Goal: Navigation & Orientation: Find specific page/section

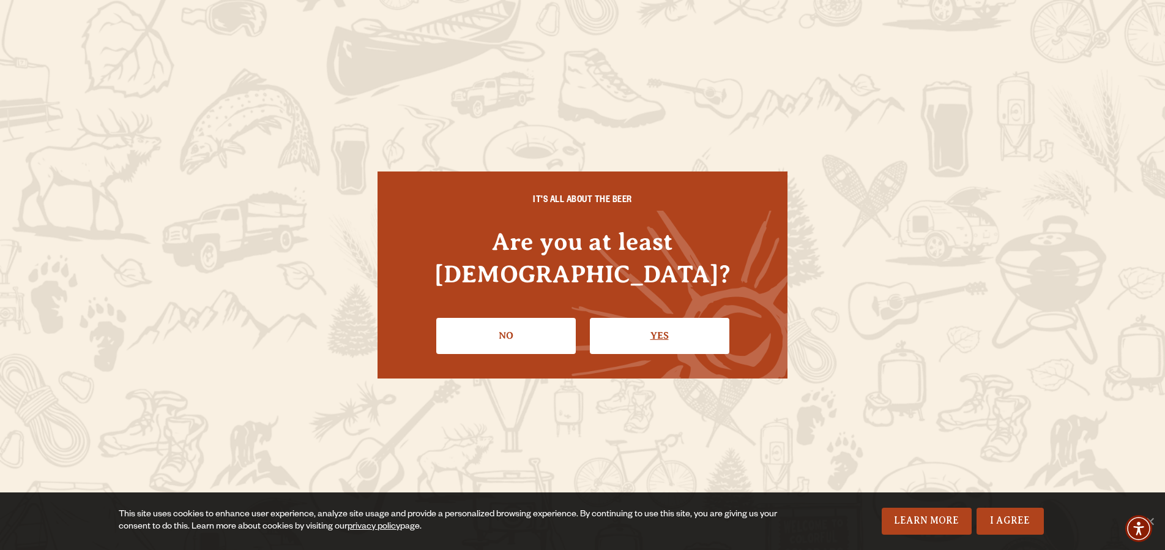
click at [680, 324] on link "Yes" at bounding box center [660, 336] width 140 height 36
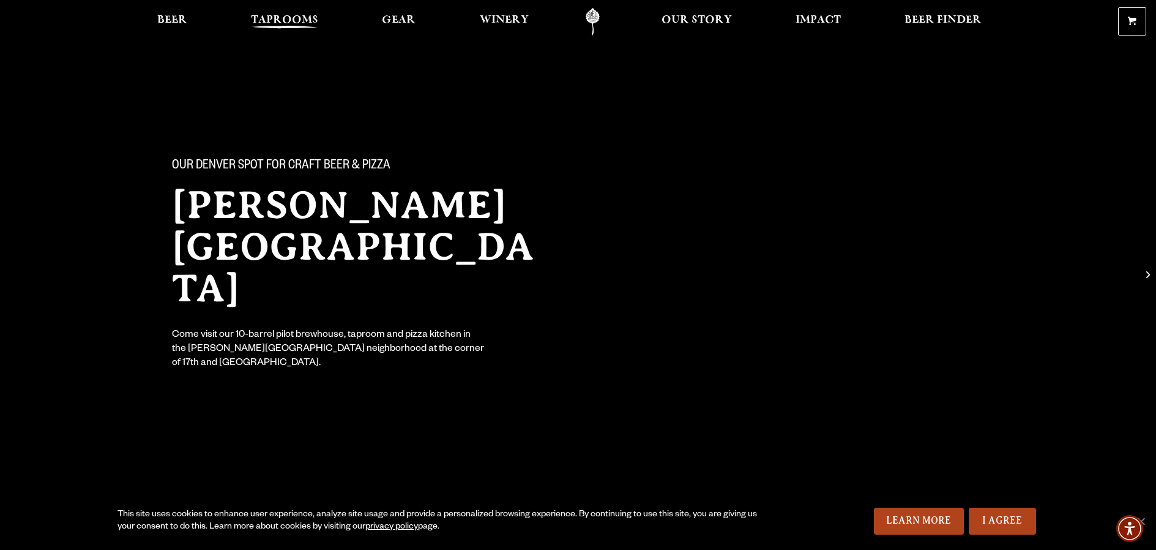
click at [270, 21] on span "Taprooms" at bounding box center [284, 20] width 67 height 10
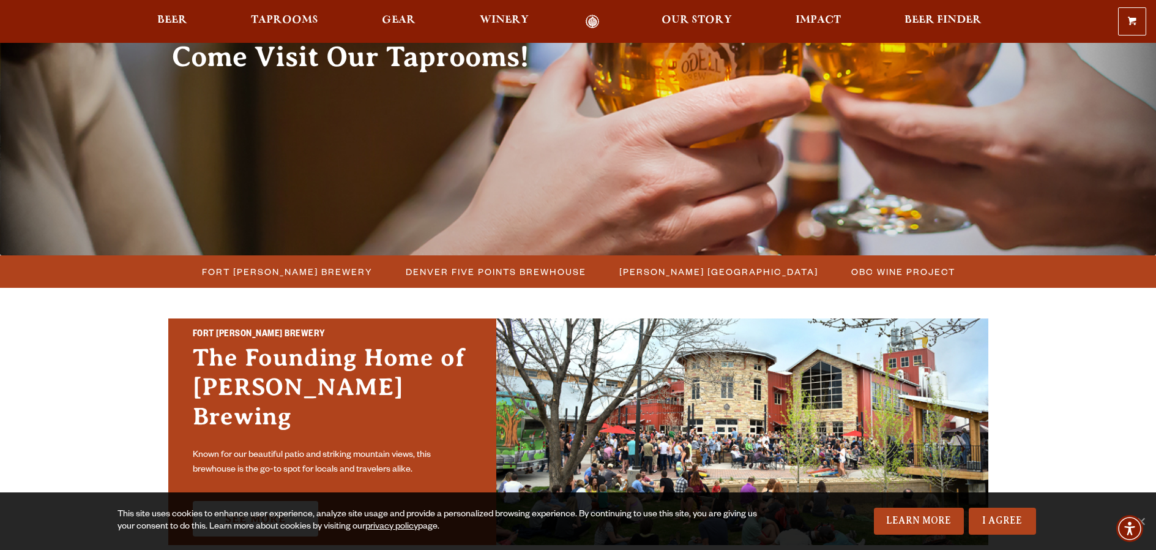
scroll to position [145, 0]
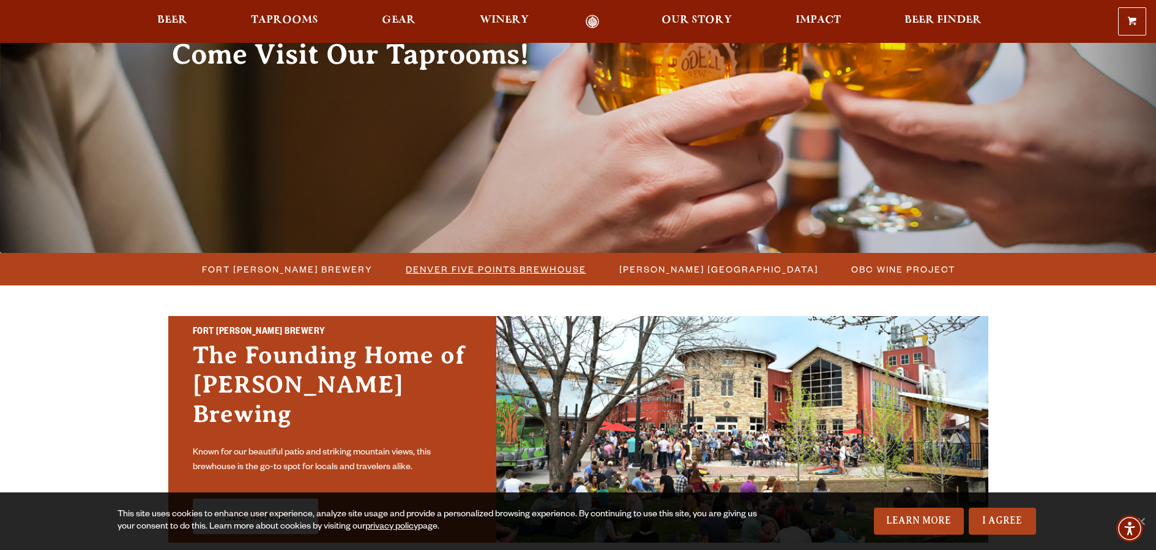
click at [458, 276] on span "Denver Five Points Brewhouse" at bounding box center [496, 269] width 181 height 18
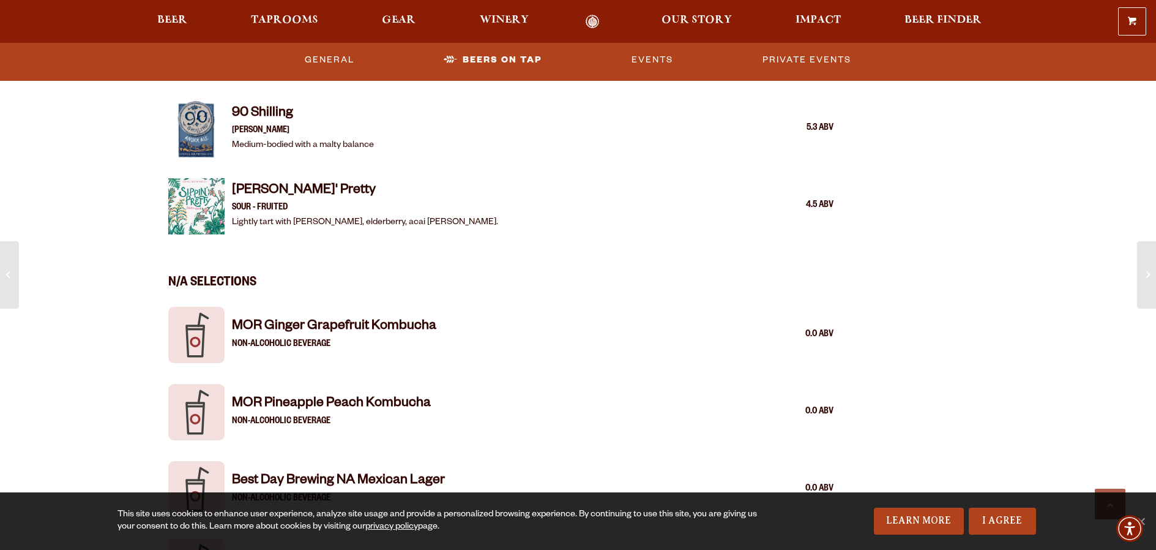
scroll to position [2461, 0]
